Goal: Find specific page/section: Find specific page/section

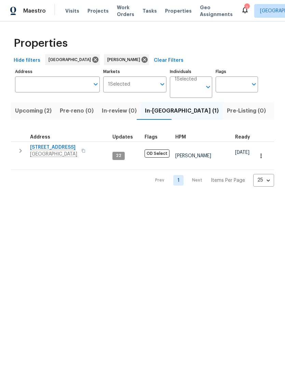
click at [42, 111] on span "Upcoming (2)" at bounding box center [33, 111] width 37 height 10
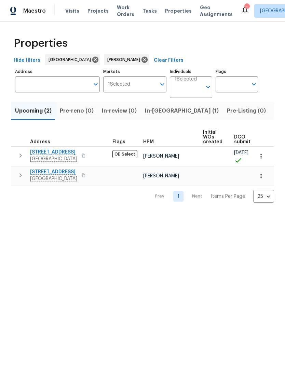
click at [241, 8] on icon at bounding box center [245, 10] width 8 height 8
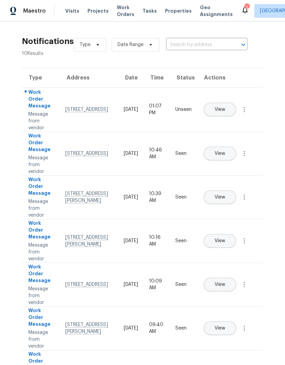
click at [225, 107] on span "View" at bounding box center [219, 109] width 11 height 5
click at [170, 14] on span "Properties" at bounding box center [178, 11] width 27 height 7
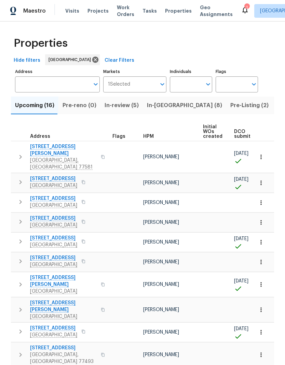
click at [188, 83] on input "Individuals" at bounding box center [186, 84] width 32 height 16
type input "Stephen lacy"
click at [182, 106] on input "checkbox" at bounding box center [182, 106] width 14 height 14
